Goal: Transaction & Acquisition: Download file/media

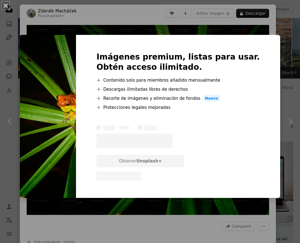
scroll to position [1708, 0]
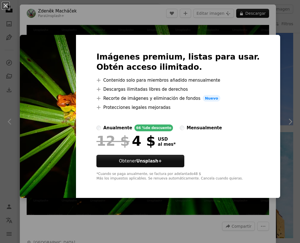
drag, startPoint x: 7, startPoint y: 4, endPoint x: 10, endPoint y: 5, distance: 3.3
click at [8, 4] on button "An X shape" at bounding box center [5, 5] width 7 height 7
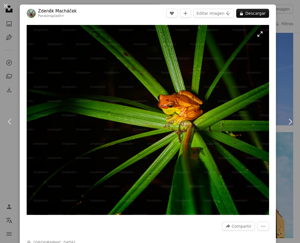
scroll to position [40, 0]
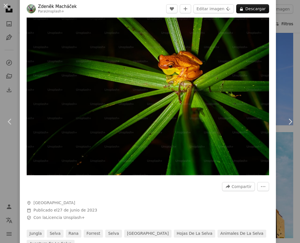
click at [287, 31] on div "An X shape Chevron left Chevron right [PERSON_NAME] Para Unsplash+ A heart A pl…" at bounding box center [150, 121] width 300 height 243
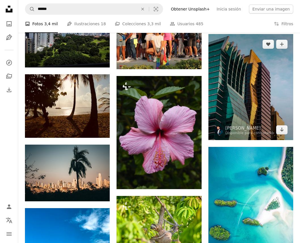
scroll to position [1826, 0]
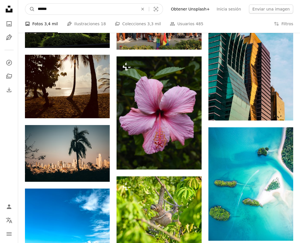
click at [81, 8] on input "******" at bounding box center [85, 9] width 101 height 11
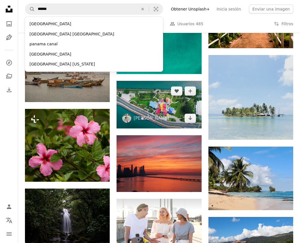
click at [161, 107] on img at bounding box center [159, 105] width 85 height 48
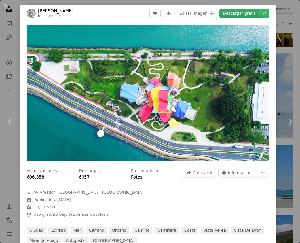
click at [243, 18] on link "Descargar gratis" at bounding box center [239, 13] width 40 height 9
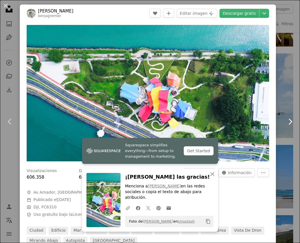
click at [289, 120] on icon "Chevron right" at bounding box center [289, 121] width 9 height 9
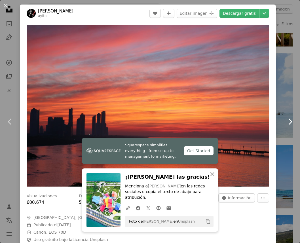
click at [289, 121] on icon "Chevron right" at bounding box center [289, 121] width 9 height 9
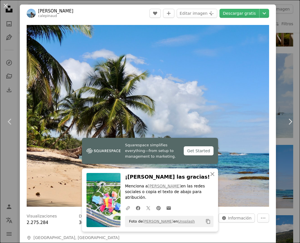
click at [7, 7] on button "An X shape" at bounding box center [5, 5] width 7 height 7
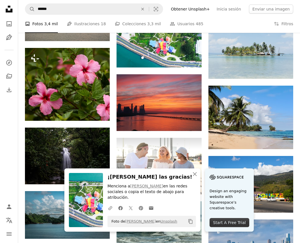
scroll to position [2221, 0]
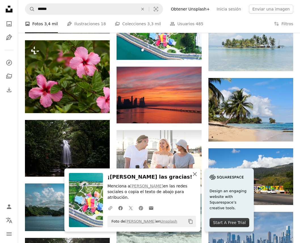
click at [194, 173] on icon "An X shape" at bounding box center [194, 174] width 7 height 7
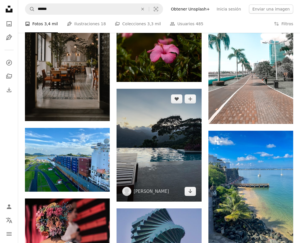
scroll to position [2738, 0]
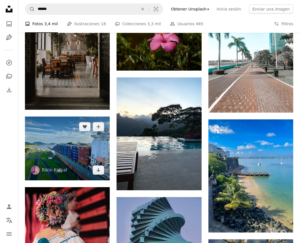
click at [71, 153] on img at bounding box center [67, 148] width 85 height 63
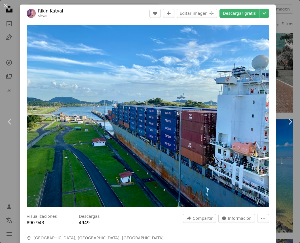
click at [232, 8] on header "Rikin Katyal sirvar A heart A plus sign Editar imagen Plus sign for Unsplash+ D…" at bounding box center [148, 14] width 256 height 18
click at [233, 10] on link "Descargar gratis" at bounding box center [239, 13] width 40 height 9
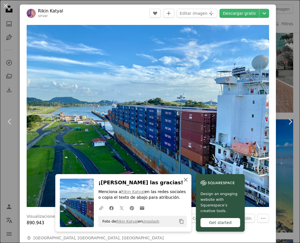
click at [185, 180] on icon "button" at bounding box center [186, 180] width 4 height 4
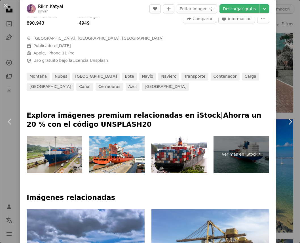
scroll to position [194, 0]
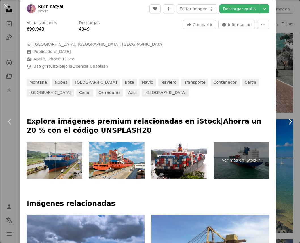
click at [289, 121] on icon "Chevron right" at bounding box center [289, 121] width 9 height 9
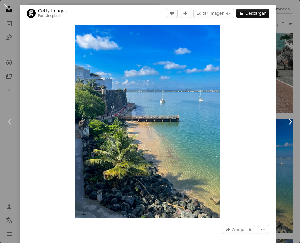
click at [291, 119] on icon "Chevron right" at bounding box center [289, 121] width 9 height 9
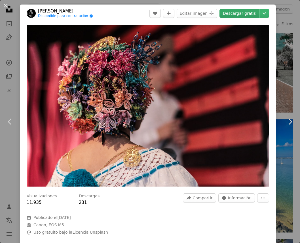
click at [241, 14] on link "Descargar gratis" at bounding box center [239, 13] width 40 height 9
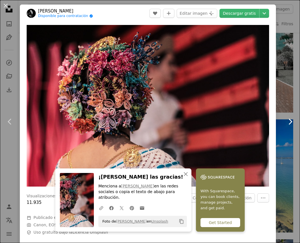
click at [287, 122] on icon "Chevron right" at bounding box center [289, 121] width 9 height 9
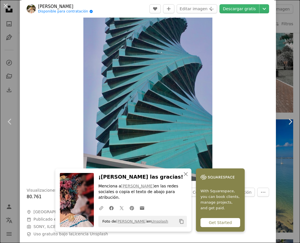
scroll to position [44, 0]
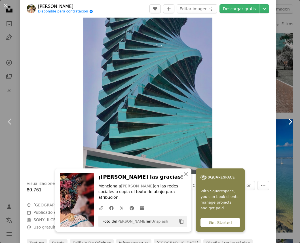
click at [290, 119] on icon at bounding box center [291, 121] width 4 height 6
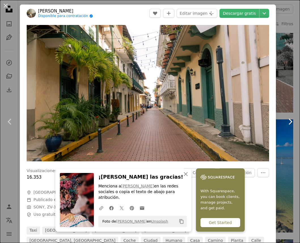
click at [289, 121] on icon "Chevron right" at bounding box center [289, 121] width 9 height 9
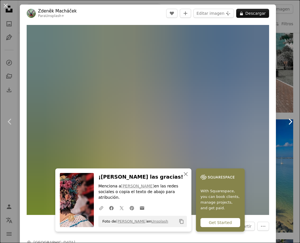
click at [291, 120] on icon at bounding box center [291, 121] width 4 height 6
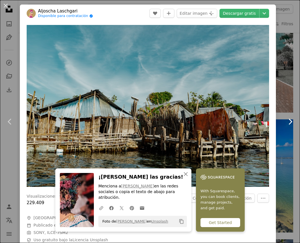
click at [290, 120] on icon at bounding box center [291, 121] width 4 height 6
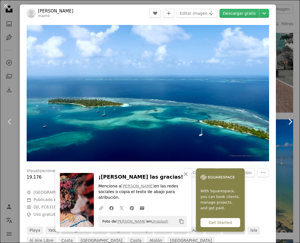
click at [290, 120] on icon at bounding box center [291, 121] width 4 height 6
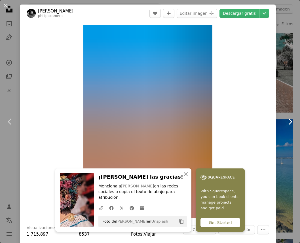
click at [290, 120] on icon at bounding box center [291, 121] width 4 height 6
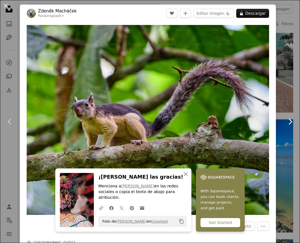
click at [290, 120] on icon at bounding box center [291, 121] width 4 height 6
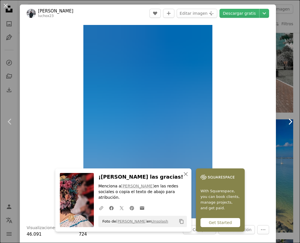
click at [290, 120] on icon at bounding box center [291, 121] width 4 height 6
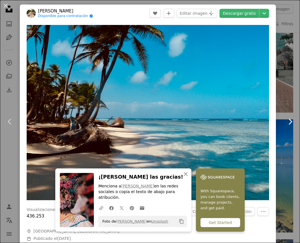
click at [290, 120] on icon at bounding box center [291, 121] width 4 height 6
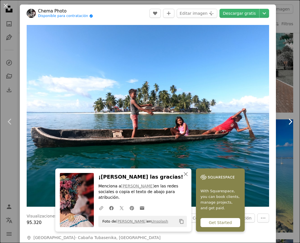
click at [290, 120] on icon at bounding box center [291, 121] width 4 height 6
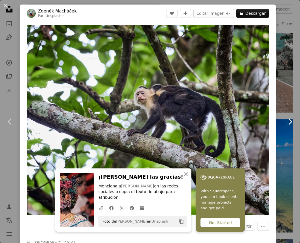
click at [290, 120] on icon "Chevron right" at bounding box center [289, 121] width 9 height 9
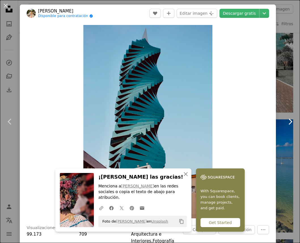
click at [290, 120] on icon "Chevron right" at bounding box center [289, 121] width 9 height 9
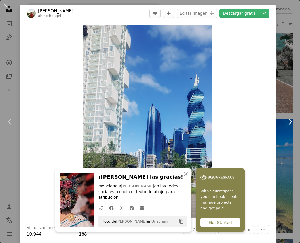
click at [290, 120] on icon "Chevron right" at bounding box center [289, 121] width 9 height 9
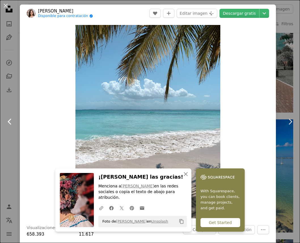
click at [10, 124] on icon "Chevron left" at bounding box center [9, 121] width 9 height 9
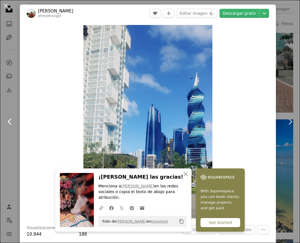
click at [10, 124] on icon at bounding box center [10, 121] width 4 height 6
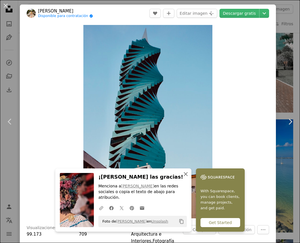
click at [187, 177] on icon "An X shape" at bounding box center [185, 174] width 7 height 7
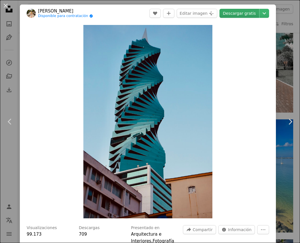
click at [247, 14] on link "Descargar gratis" at bounding box center [239, 13] width 40 height 9
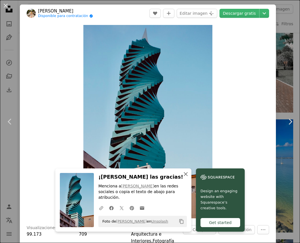
click at [186, 174] on icon "An X shape" at bounding box center [185, 174] width 7 height 7
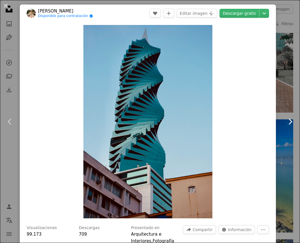
click at [291, 124] on icon "Chevron right" at bounding box center [289, 121] width 9 height 9
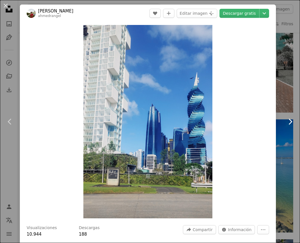
click at [291, 121] on icon "Chevron right" at bounding box center [289, 121] width 9 height 9
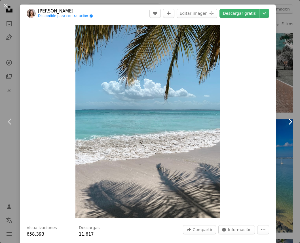
click at [291, 121] on icon "Chevron right" at bounding box center [289, 121] width 9 height 9
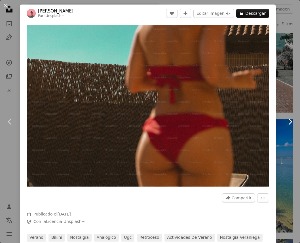
click at [291, 121] on icon "Chevron right" at bounding box center [289, 121] width 9 height 9
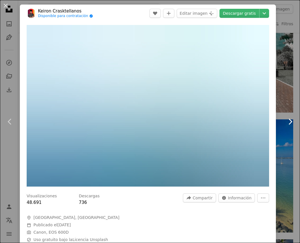
click at [292, 123] on icon "Chevron right" at bounding box center [289, 121] width 9 height 9
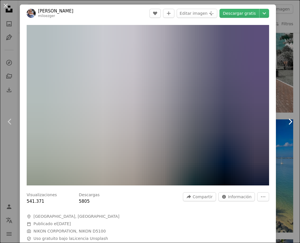
click at [291, 123] on icon at bounding box center [291, 121] width 4 height 6
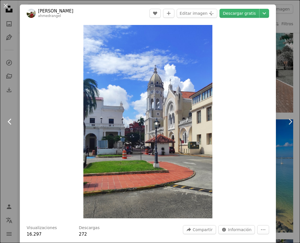
click at [9, 121] on icon at bounding box center [10, 121] width 4 height 6
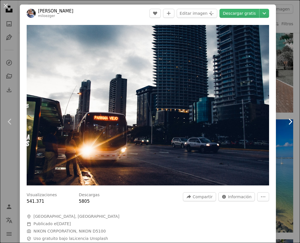
click at [289, 121] on icon "Chevron right" at bounding box center [289, 121] width 9 height 9
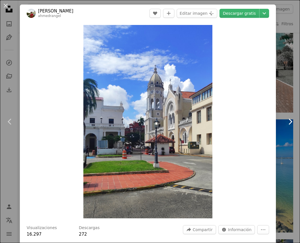
click at [291, 122] on icon "Chevron right" at bounding box center [289, 121] width 9 height 9
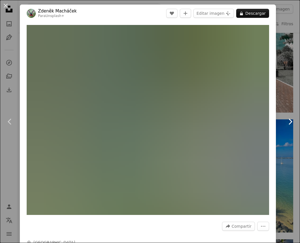
click at [292, 120] on icon "Chevron right" at bounding box center [289, 121] width 9 height 9
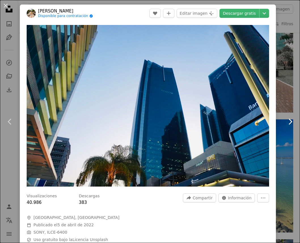
click at [291, 122] on icon "Chevron right" at bounding box center [289, 121] width 9 height 9
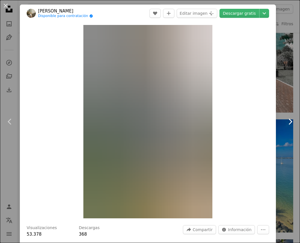
click at [291, 122] on icon at bounding box center [291, 121] width 4 height 6
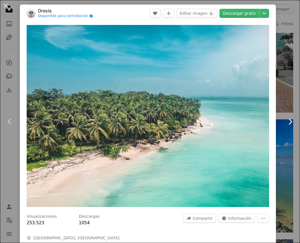
click at [289, 122] on icon "Chevron right" at bounding box center [289, 121] width 9 height 9
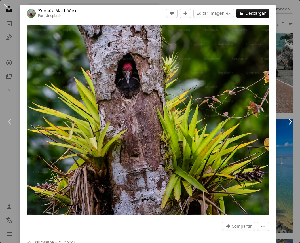
click at [289, 122] on icon "Chevron right" at bounding box center [289, 121] width 9 height 9
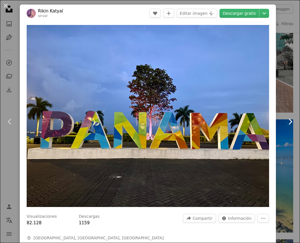
click at [289, 122] on icon "Chevron right" at bounding box center [289, 121] width 9 height 9
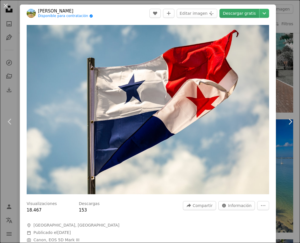
click at [255, 12] on link "Descargar gratis" at bounding box center [239, 13] width 40 height 9
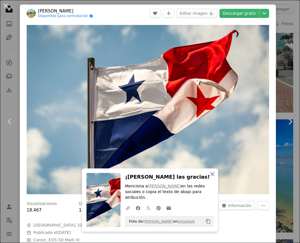
click at [212, 173] on icon "button" at bounding box center [212, 174] width 4 height 4
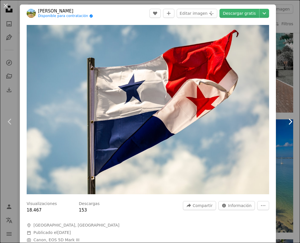
click at [290, 120] on icon at bounding box center [291, 121] width 4 height 6
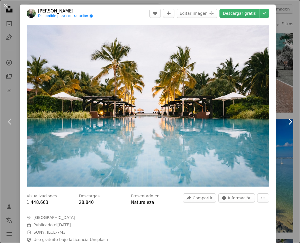
click at [290, 120] on icon at bounding box center [291, 121] width 4 height 6
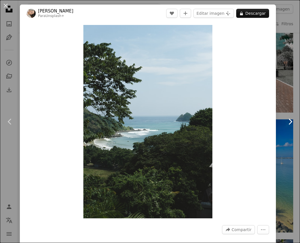
click at [290, 120] on icon "Chevron right" at bounding box center [289, 121] width 9 height 9
